Goal: Task Accomplishment & Management: Manage account settings

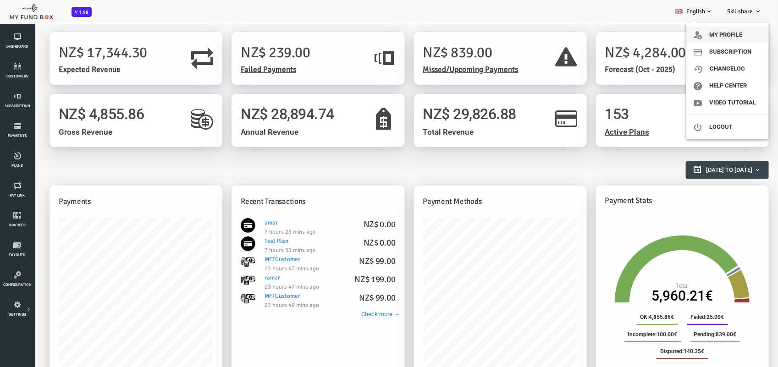
click at [739, 35] on link "My profile" at bounding box center [727, 35] width 82 height 16
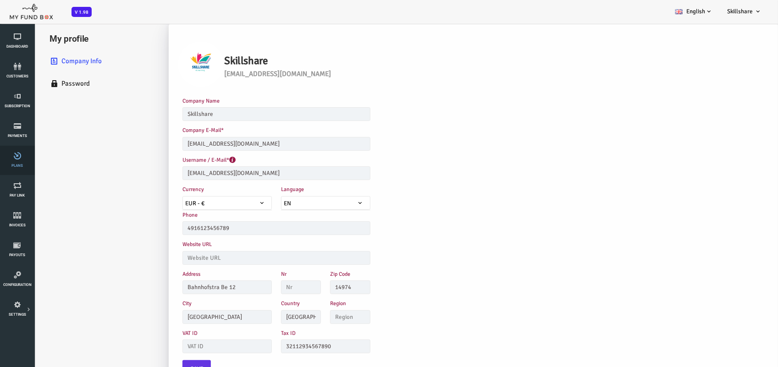
click at [15, 156] on icon at bounding box center [17, 155] width 29 height 7
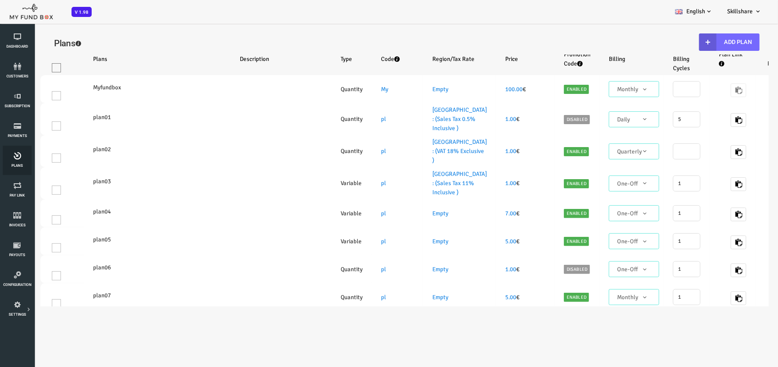
select select "100"
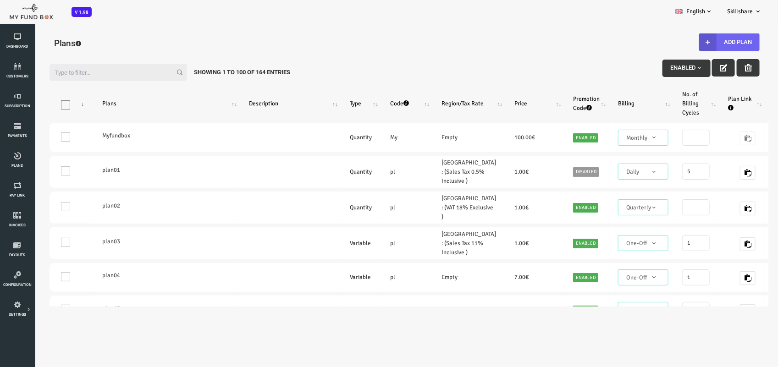
click at [700, 39] on button "Add Plan" at bounding box center [698, 41] width 60 height 17
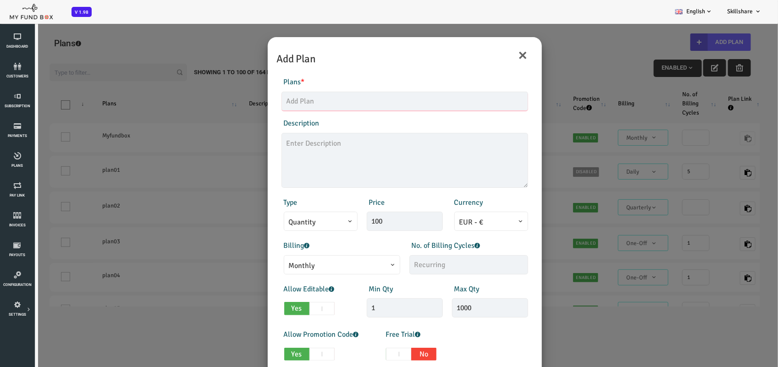
click at [291, 105] on input "text" at bounding box center [373, 100] width 247 height 19
type input "Paypal"
click at [373, 216] on input "100" at bounding box center [373, 220] width 76 height 19
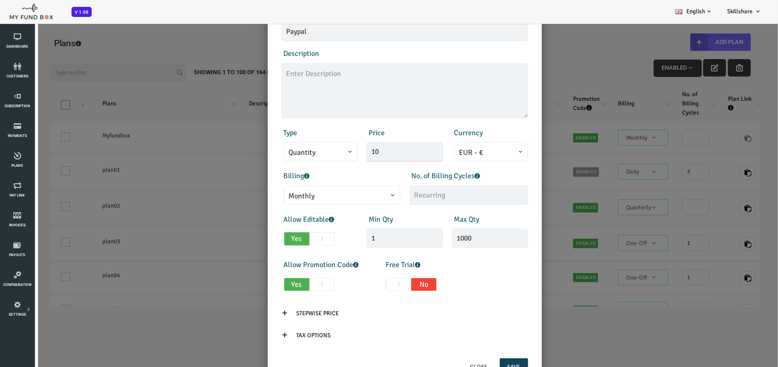
scroll to position [84, 0]
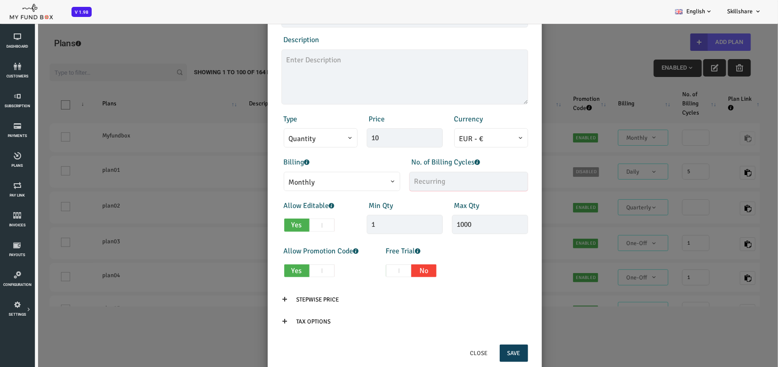
type input "10.00"
click at [393, 182] on input "text" at bounding box center [437, 180] width 119 height 19
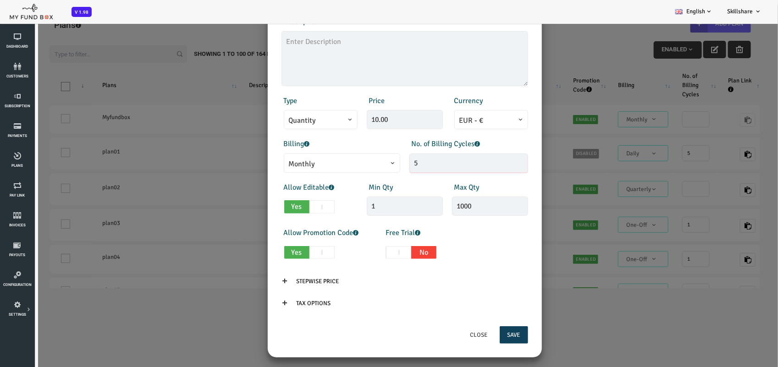
scroll to position [26, 0]
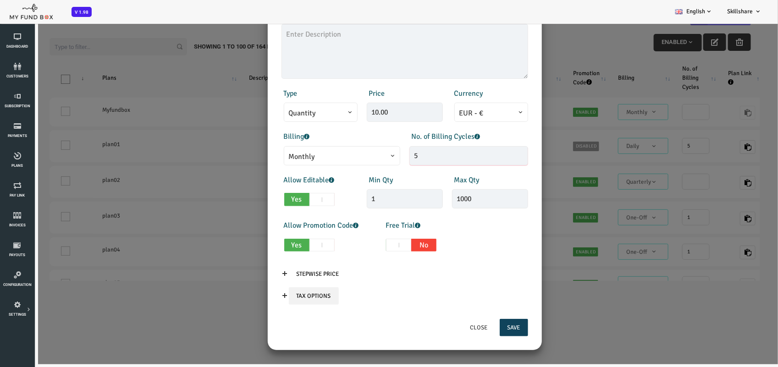
type input "5"
click at [266, 296] on input "Tax Options" at bounding box center [283, 295] width 50 height 17
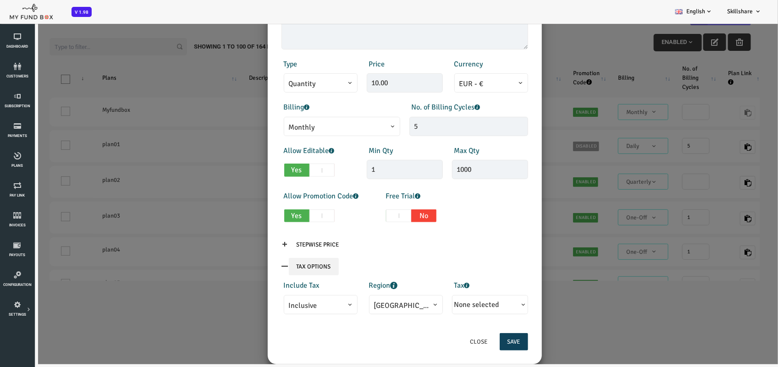
scroll to position [128, 0]
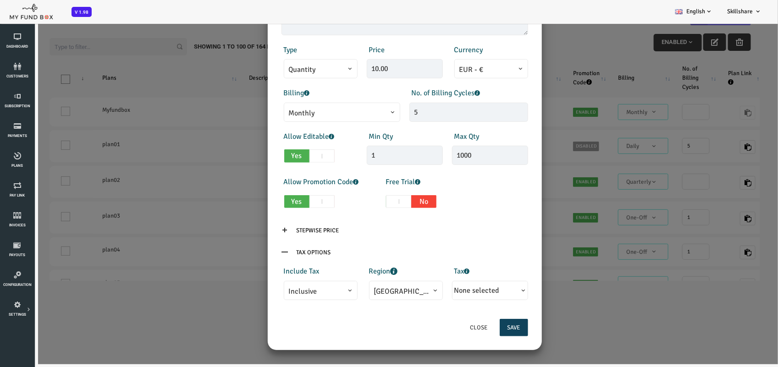
click at [471, 190] on div "Allow Promotion Code Yes No Free Trial Yes No Days 0" at bounding box center [374, 194] width 256 height 36
click at [266, 246] on input "Tax Options" at bounding box center [283, 252] width 50 height 17
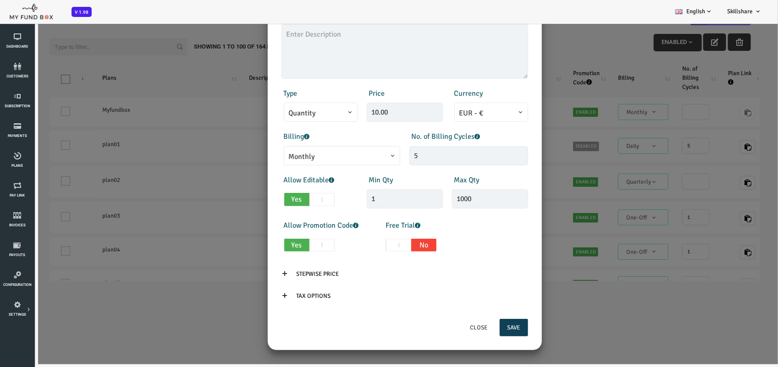
click at [481, 324] on button "Save" at bounding box center [482, 327] width 28 height 17
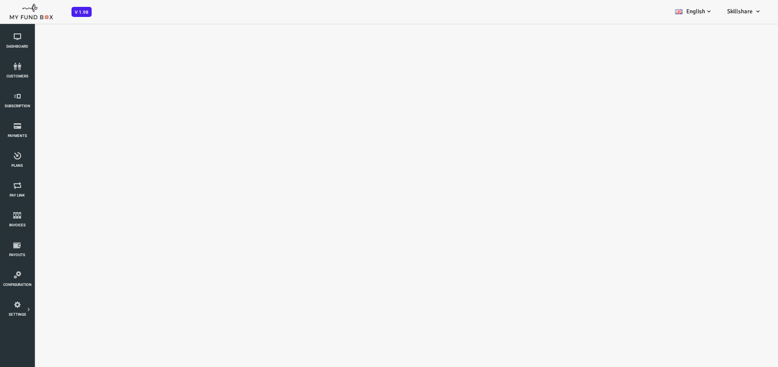
scroll to position [0, 0]
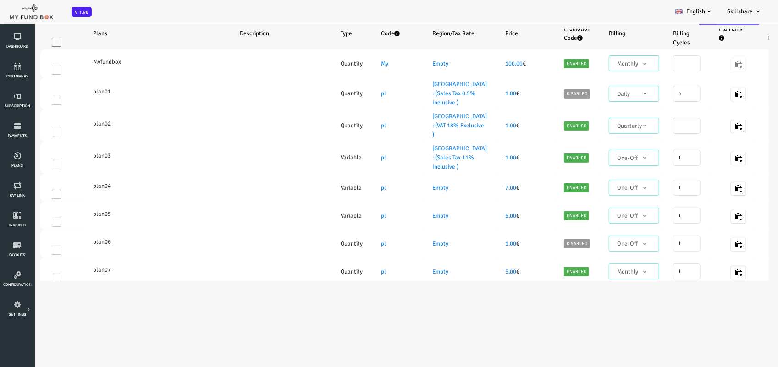
select select "100"
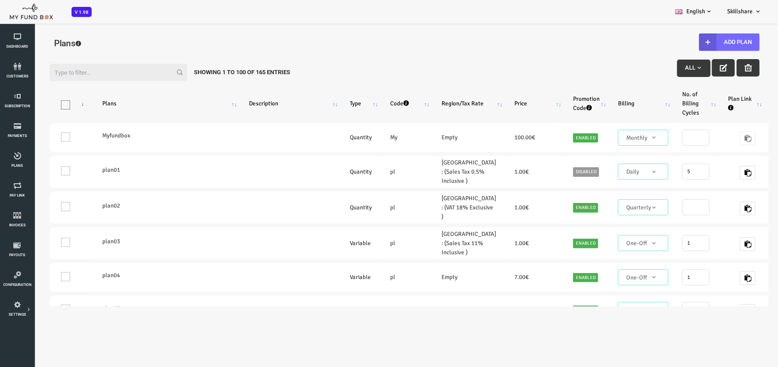
click at [110, 66] on input "Filter:" at bounding box center [86, 71] width 137 height 17
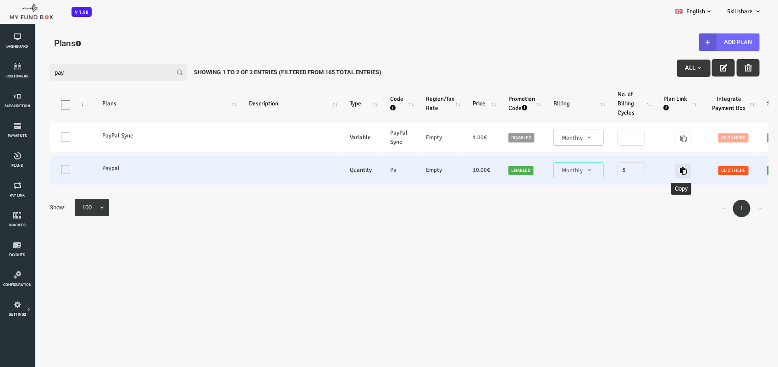
type input "pay"
click at [648, 168] on icon "button" at bounding box center [651, 170] width 7 height 7
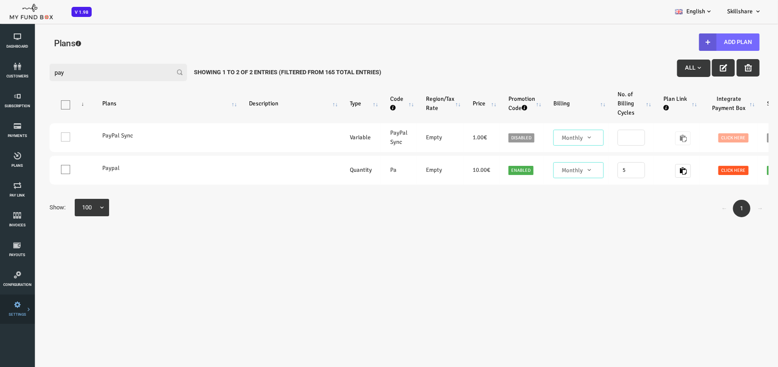
click at [0, 0] on link "Payment Gateway" at bounding box center [0, 0] width 0 height 0
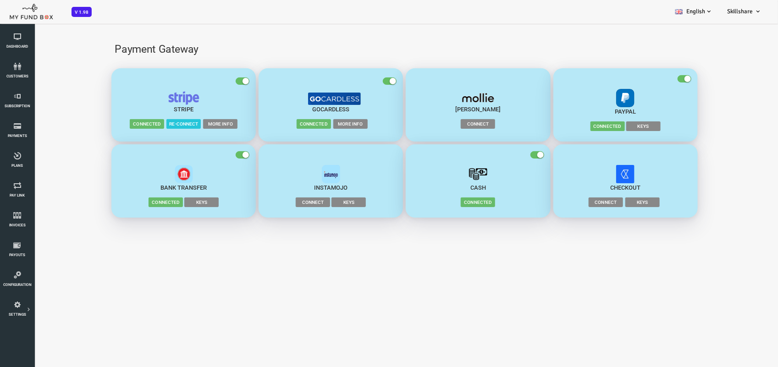
click at [613, 124] on span "Keys" at bounding box center [612, 125] width 34 height 9
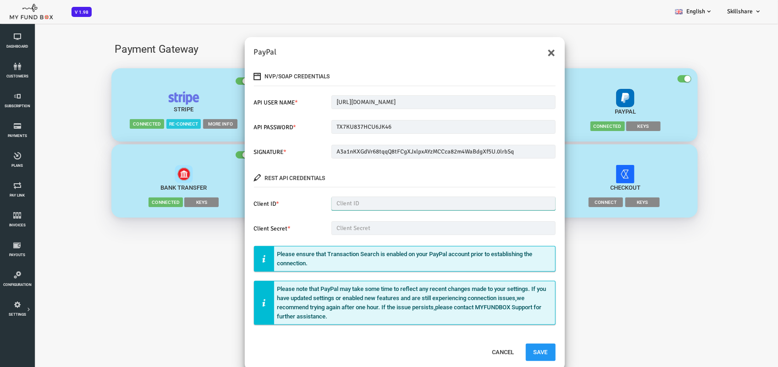
click at [317, 197] on input "text" at bounding box center [412, 203] width 224 height 14
paste input "AVLAxCK2qtpqqI_5bCcB-nnNt2r0OOu4BPqno4fpMyDxPQ0Mu-n8XlmZlHHOVeSScNi_TomB4tJp38ED"
type input "AVLAxCK2qtpqqI_5bCcB-nnNt2r0OOu4BPqno4fpMyDxPQ0Mu-n8XlmZlHHOVeSScNi_TomB4tJp38ED"
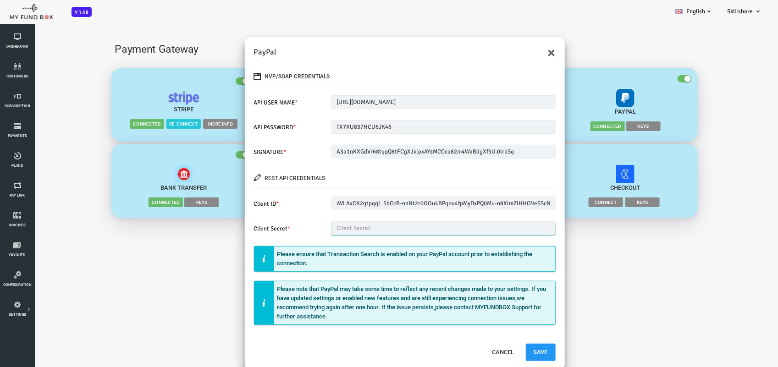
click at [325, 227] on input "text" at bounding box center [412, 228] width 224 height 14
paste input "EKkqKZ7ybLksRG1NWSdvUvBFl4rlxG6JnocFQY-NtmR8RDXogXW5dogYk8sg_G7hv9MErlMJxDcwsHxA"
type input "EKkqKZ7ybLksRG1NWSdvUvBFl4rlxG6JnocFQY-NtmR8RDXogXW5dogYk8sg_G7hv9MErlMJxDcwsHxA"
click at [512, 353] on button "Save" at bounding box center [509, 351] width 30 height 17
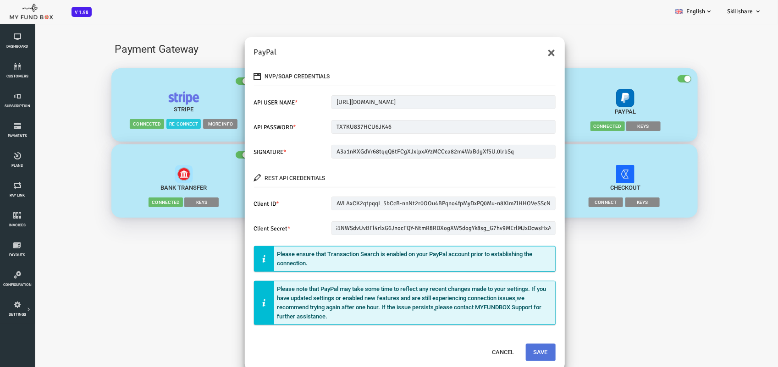
scroll to position [0, 0]
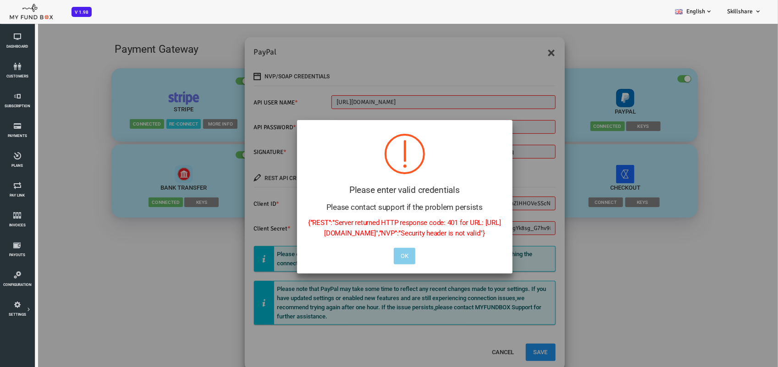
click at [370, 264] on button "OK" at bounding box center [373, 255] width 22 height 16
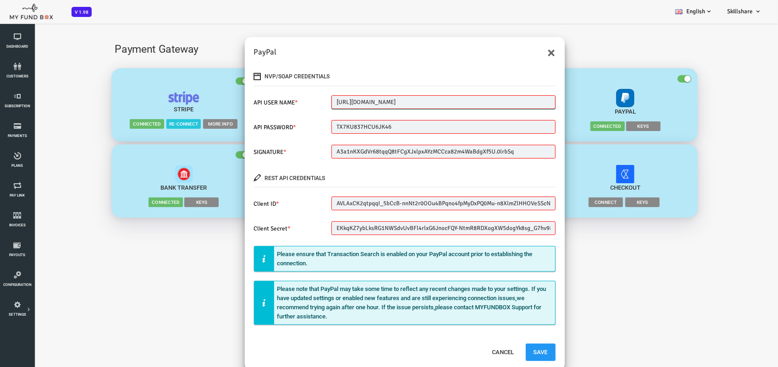
click at [328, 95] on input "sb-ywhfk27298534_api1.business.example.com" at bounding box center [412, 102] width 224 height 14
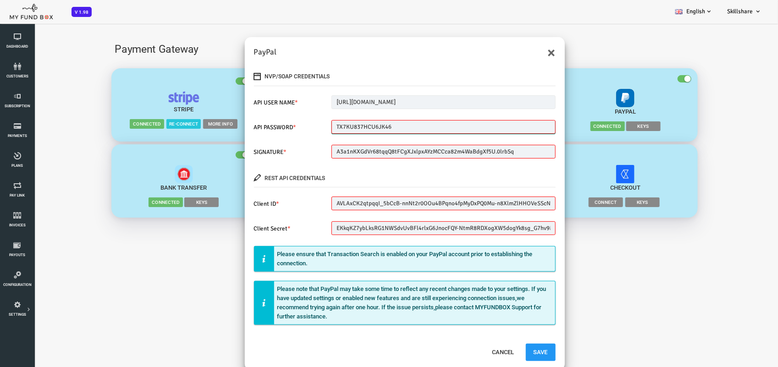
click at [338, 126] on input "TX7KU837HCU6JK46" at bounding box center [412, 127] width 224 height 14
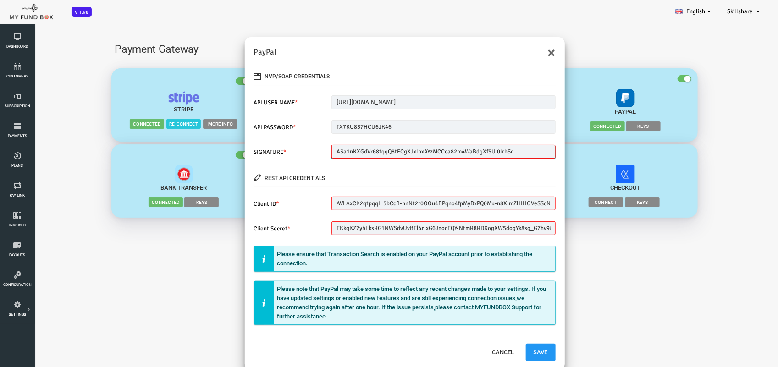
click at [487, 151] on input "A3a1nKXGdVr68tqqQ8tFCgXJxlpxAYzMCCca82m4WaBdgXf5U.0lrbSq" at bounding box center [412, 151] width 224 height 14
click at [306, 203] on input "AVLAxCK2qtpqqI_5bCcB-nnNt2r0OOu4BPqno4fpMyDxPQ0Mu-n8XlmZlHHOVeSScNi_TomB4tJp38ED" at bounding box center [412, 203] width 224 height 14
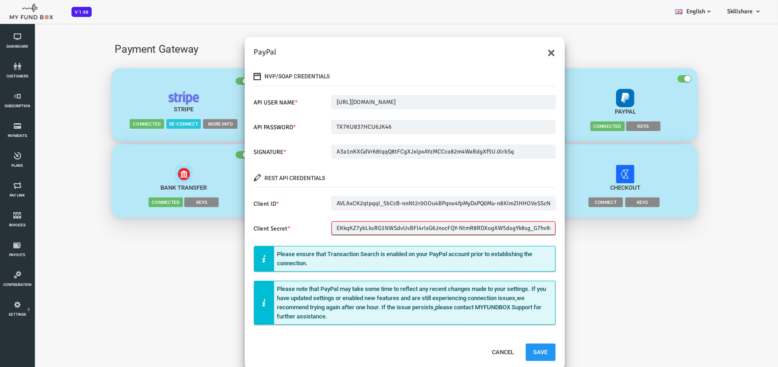
click at [350, 230] on input "EKkqKZ7ybLksRG1NWSdvUvBFl4rlxG6JnocFQY-NtmR8RDXogXW5dogYk8sg_G7hv9MErlMJxDcwsHxA" at bounding box center [412, 228] width 224 height 14
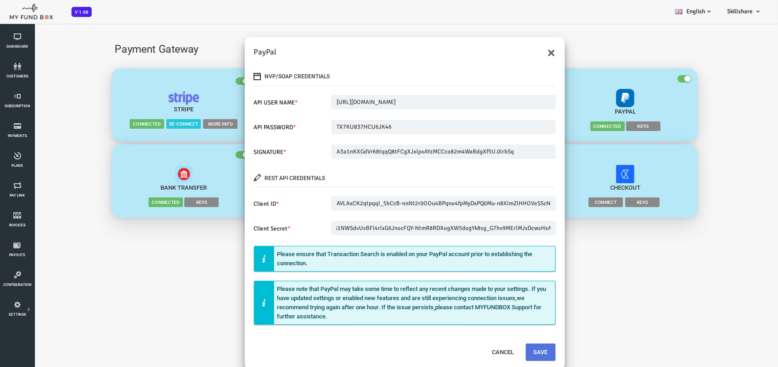
click at [505, 349] on button "Save" at bounding box center [509, 351] width 30 height 17
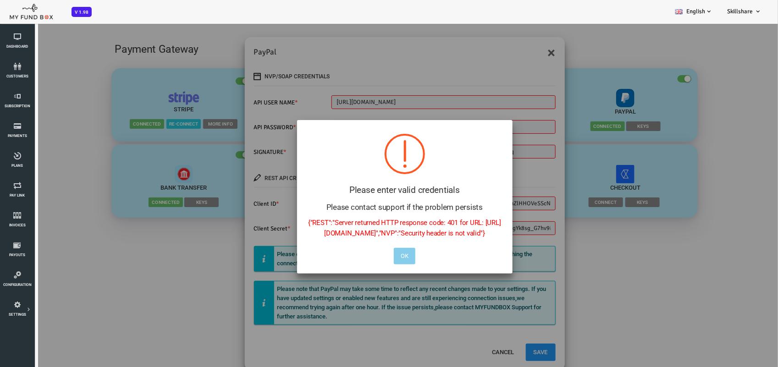
drag, startPoint x: 375, startPoint y: 264, endPoint x: 514, endPoint y: 268, distance: 139.4
click at [375, 264] on button "OK" at bounding box center [373, 255] width 22 height 16
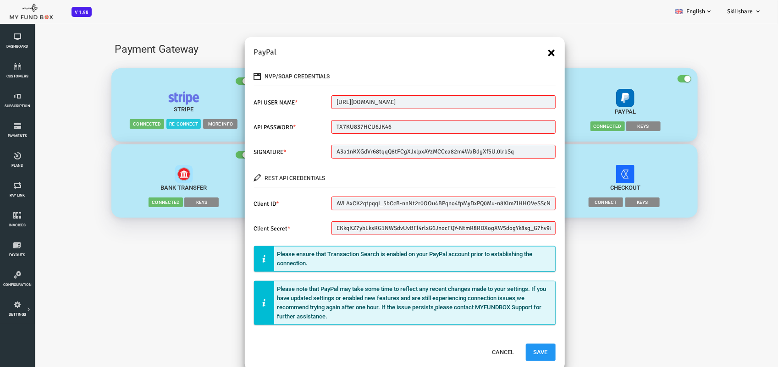
click at [519, 50] on button "×" at bounding box center [520, 52] width 8 height 15
